Goal: Task Accomplishment & Management: Use online tool/utility

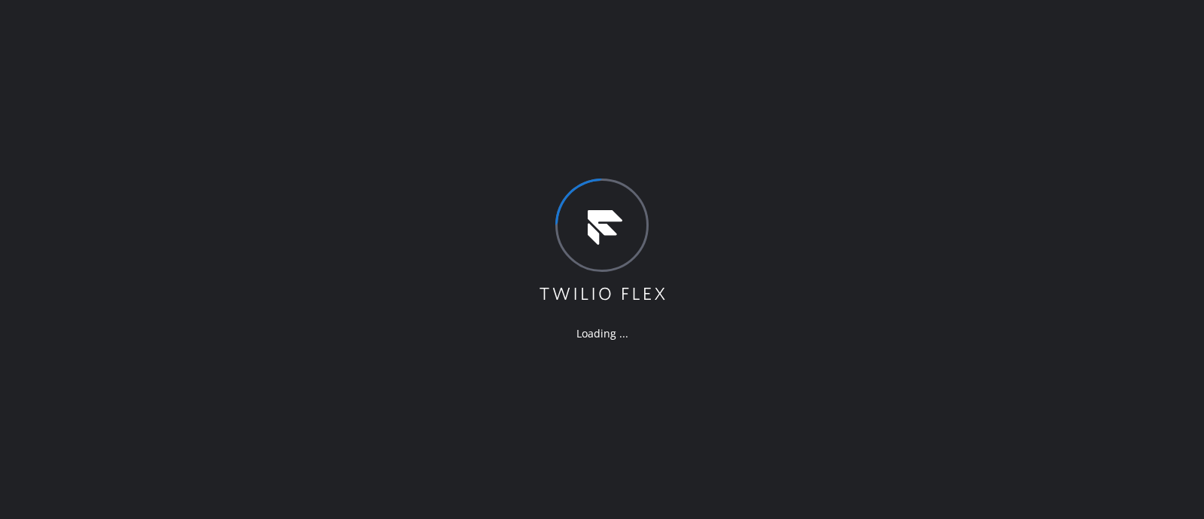
click at [106, 184] on div "Loading ..." at bounding box center [602, 259] width 1204 height 519
click at [896, 269] on div "Loading ..." at bounding box center [602, 259] width 1204 height 519
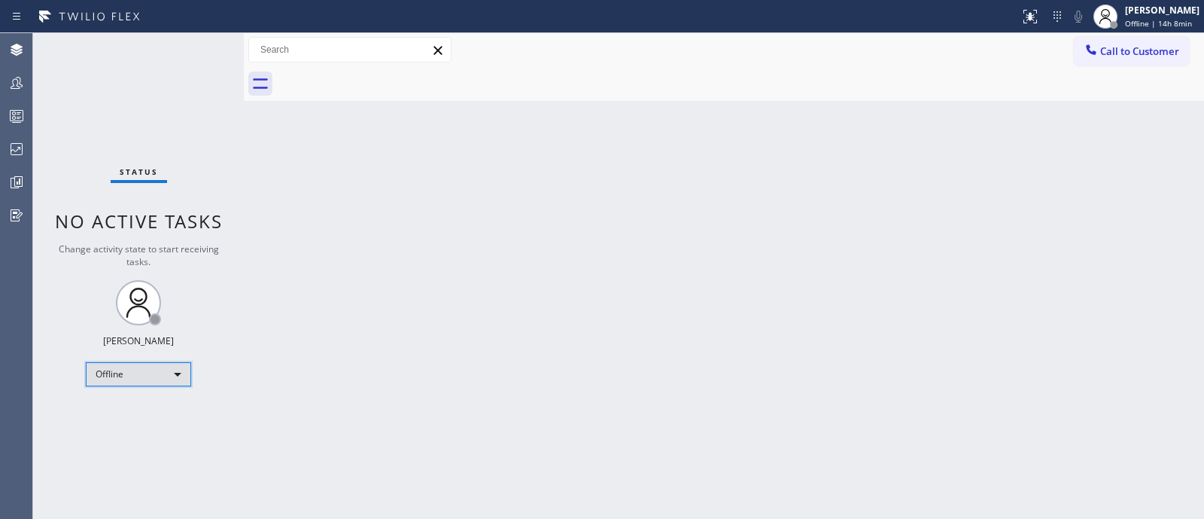
click at [139, 376] on div "Offline" at bounding box center [138, 374] width 105 height 24
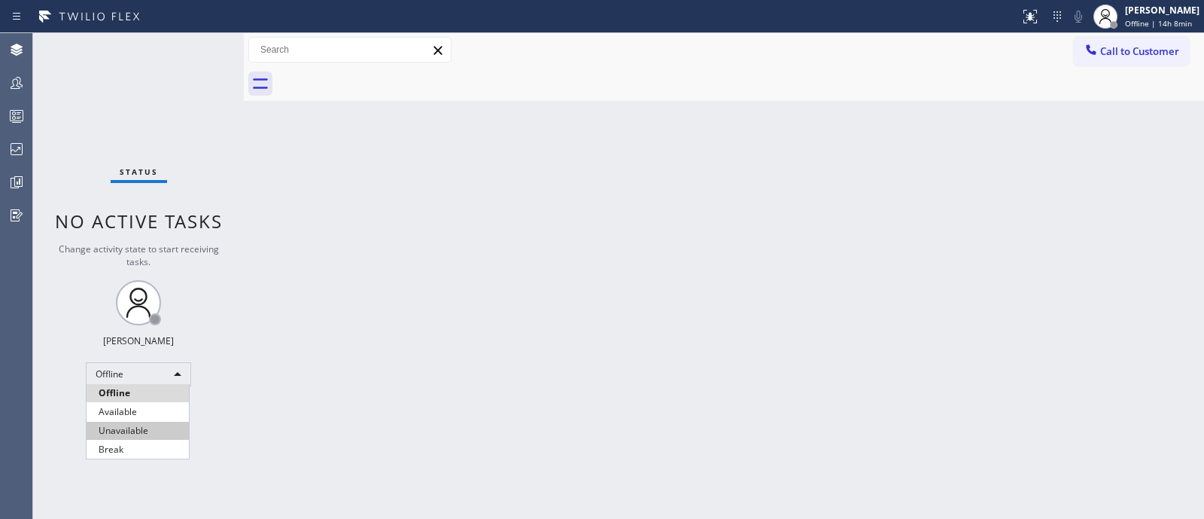
click at [137, 437] on li "Unavailable" at bounding box center [138, 430] width 102 height 18
